Goal: Connect with others: Establish contact or relationships with other users

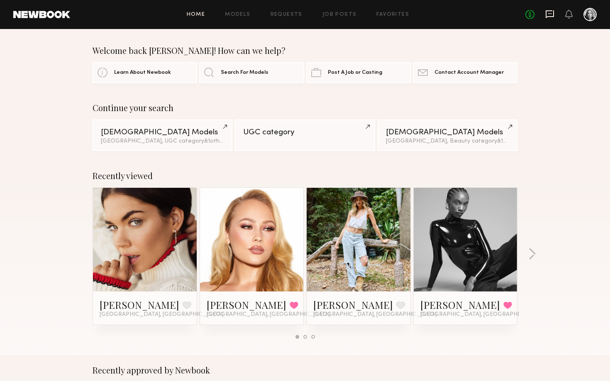
click at [540, 16] on icon at bounding box center [549, 14] width 8 height 8
click at [238, 13] on link "Models" at bounding box center [237, 14] width 25 height 5
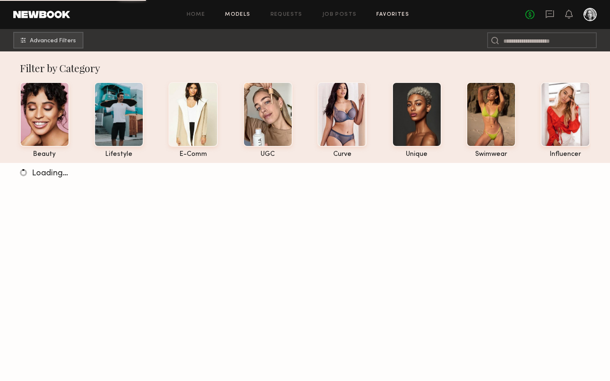
click at [394, 12] on link "Favorites" at bounding box center [392, 14] width 33 height 5
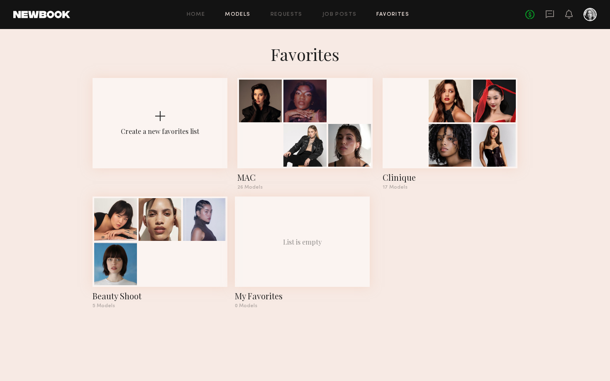
click at [246, 13] on link "Models" at bounding box center [237, 14] width 25 height 5
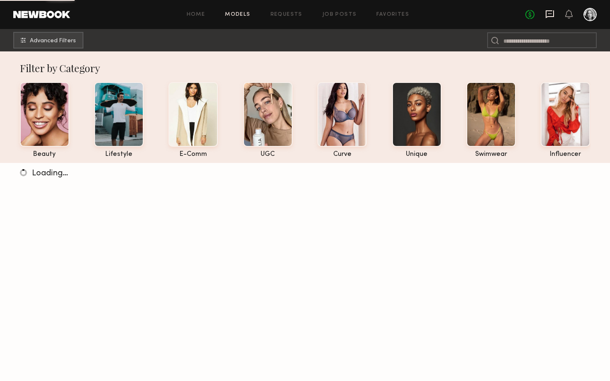
click at [551, 15] on icon at bounding box center [549, 14] width 9 height 9
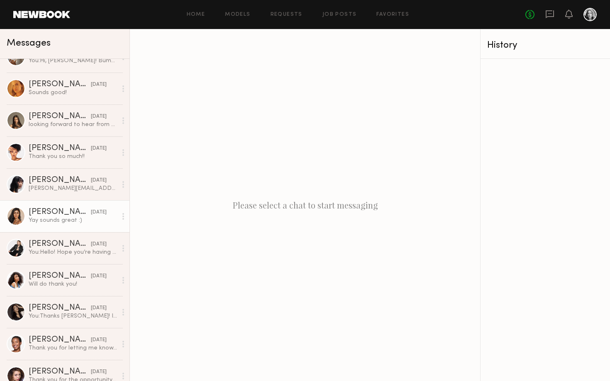
scroll to position [19, 0]
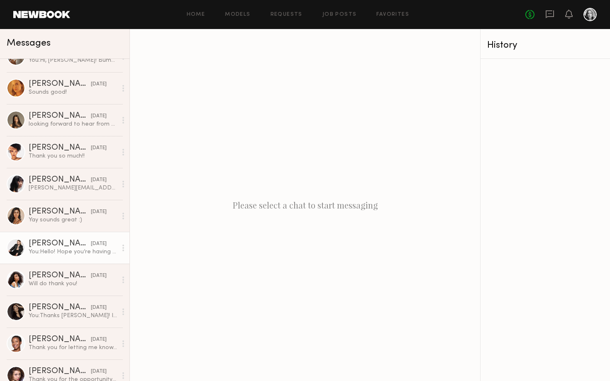
click at [39, 250] on div "You: Hello! Hope you’re having a great week 😊 MAC Cosmetics is having a shoot f…" at bounding box center [73, 252] width 88 height 8
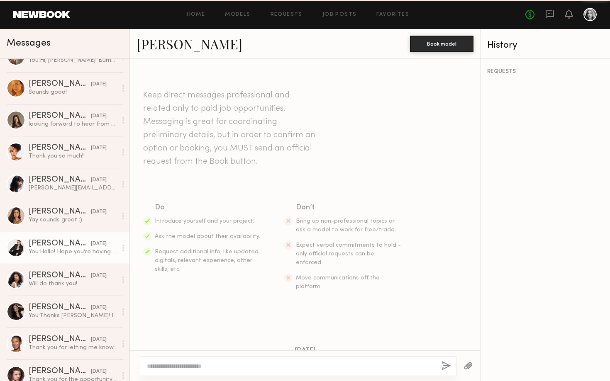
scroll to position [365, 0]
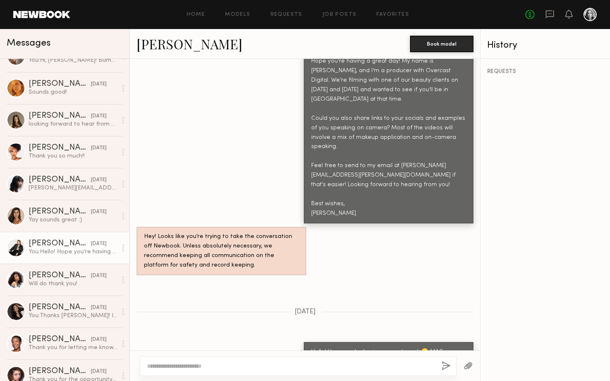
click at [20, 252] on div at bounding box center [16, 247] width 19 height 19
click at [180, 46] on link "[PERSON_NAME]" at bounding box center [189, 44] width 106 height 18
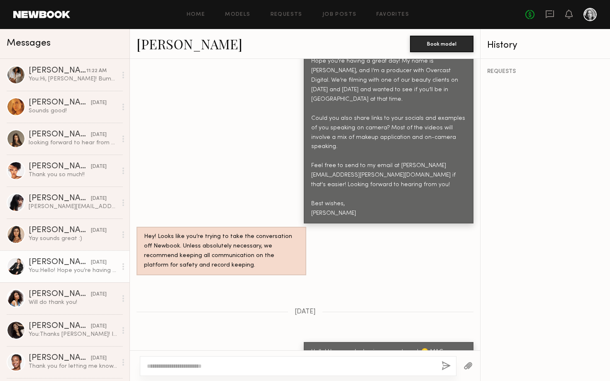
scroll to position [0, 0]
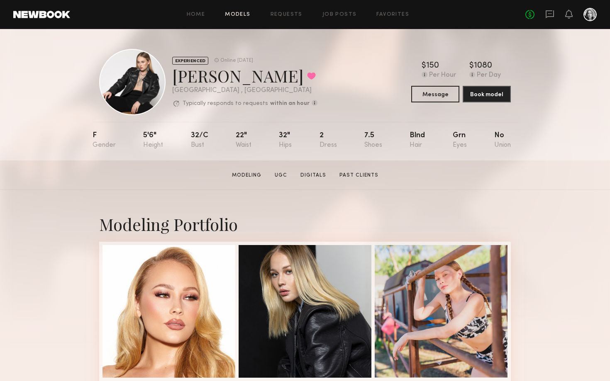
click at [241, 12] on link "Models" at bounding box center [237, 14] width 25 height 5
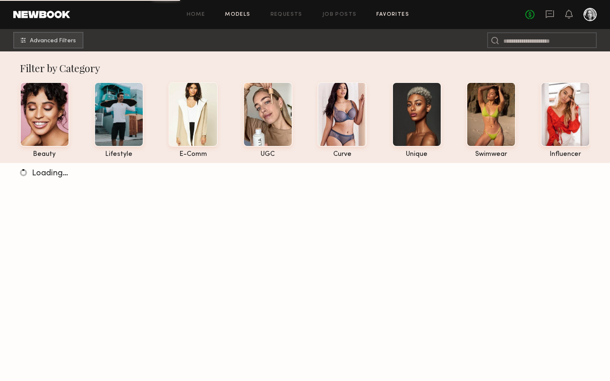
click at [388, 13] on link "Favorites" at bounding box center [392, 14] width 33 height 5
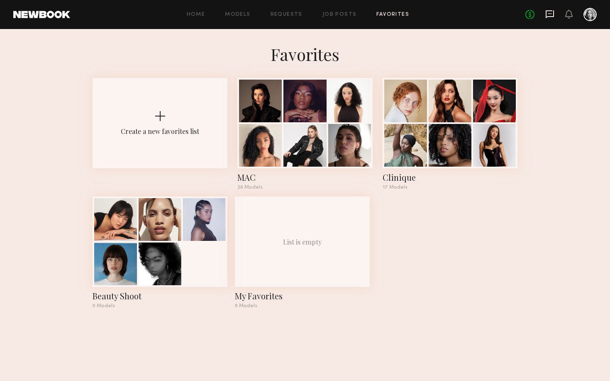
click at [553, 13] on icon at bounding box center [549, 14] width 8 height 8
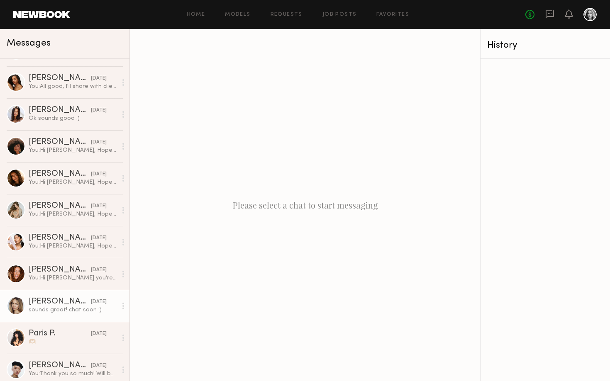
scroll to position [859, 0]
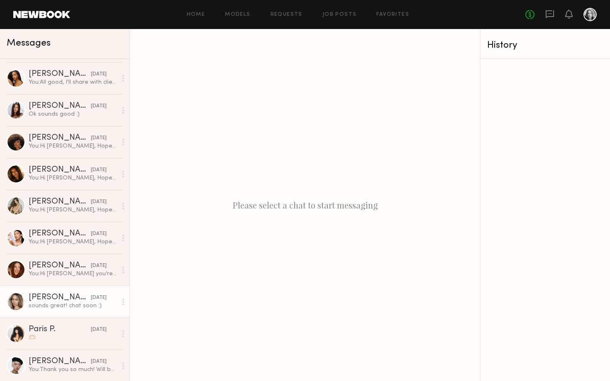
click at [62, 294] on div "[PERSON_NAME]" at bounding box center [60, 298] width 62 height 8
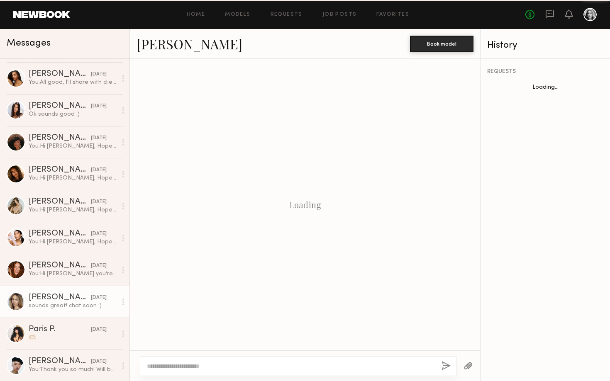
scroll to position [404, 0]
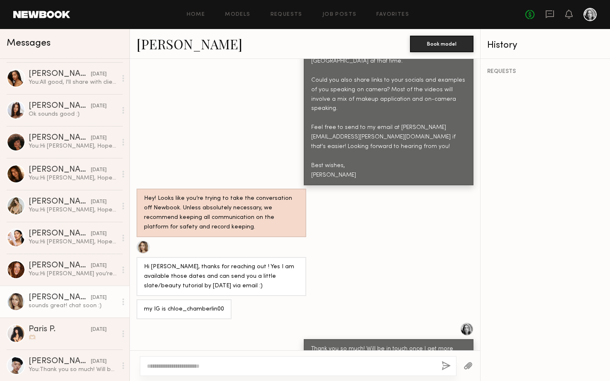
click at [159, 47] on link "[PERSON_NAME]" at bounding box center [189, 44] width 106 height 18
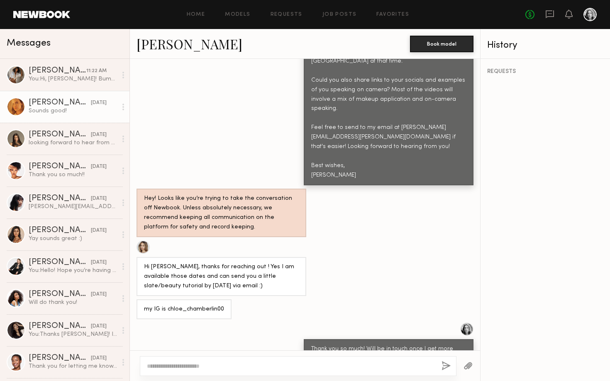
scroll to position [0, 0]
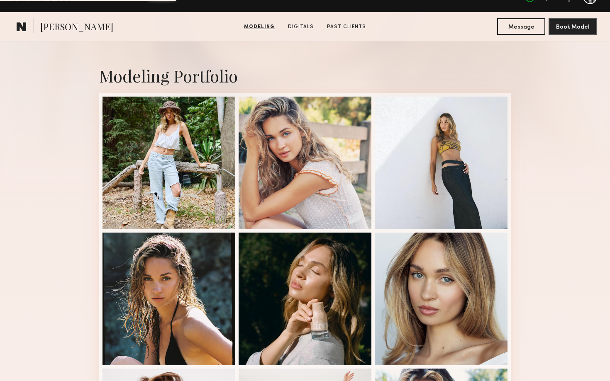
scroll to position [230, 0]
